Goal: Find specific page/section: Find specific page/section

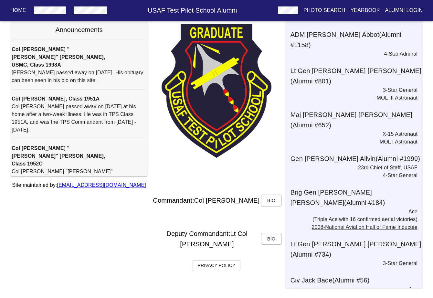
scroll to position [33, 0]
click at [274, 200] on span "Bio" at bounding box center [271, 200] width 10 height 8
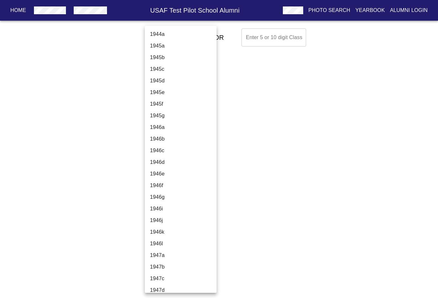
click at [197, 37] on body "Home USAF Test Pilot School Alumni Photo Search Yearbook Alumni Login Select A …" at bounding box center [219, 37] width 438 height 23
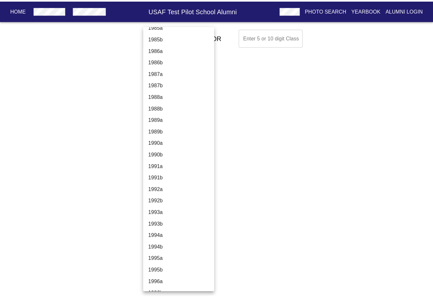
scroll to position [1360, 0]
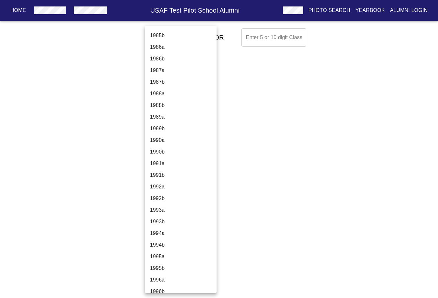
click at [159, 161] on li "1991a" at bounding box center [183, 164] width 77 height 12
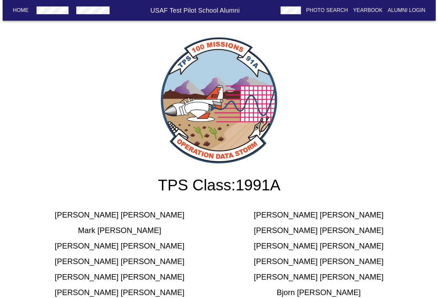
scroll to position [0, 0]
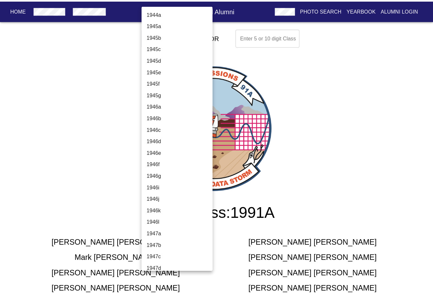
scroll to position [1365, 0]
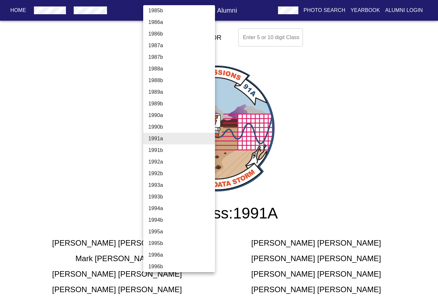
click at [156, 150] on li "1991b" at bounding box center [181, 151] width 77 height 12
type input "1991b"
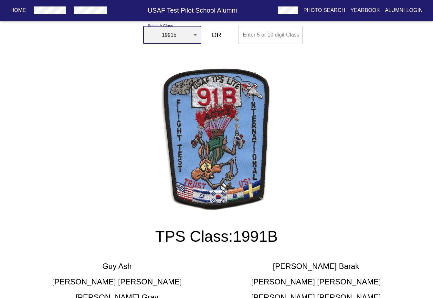
scroll to position [0, 0]
